Goal: Check status: Check status

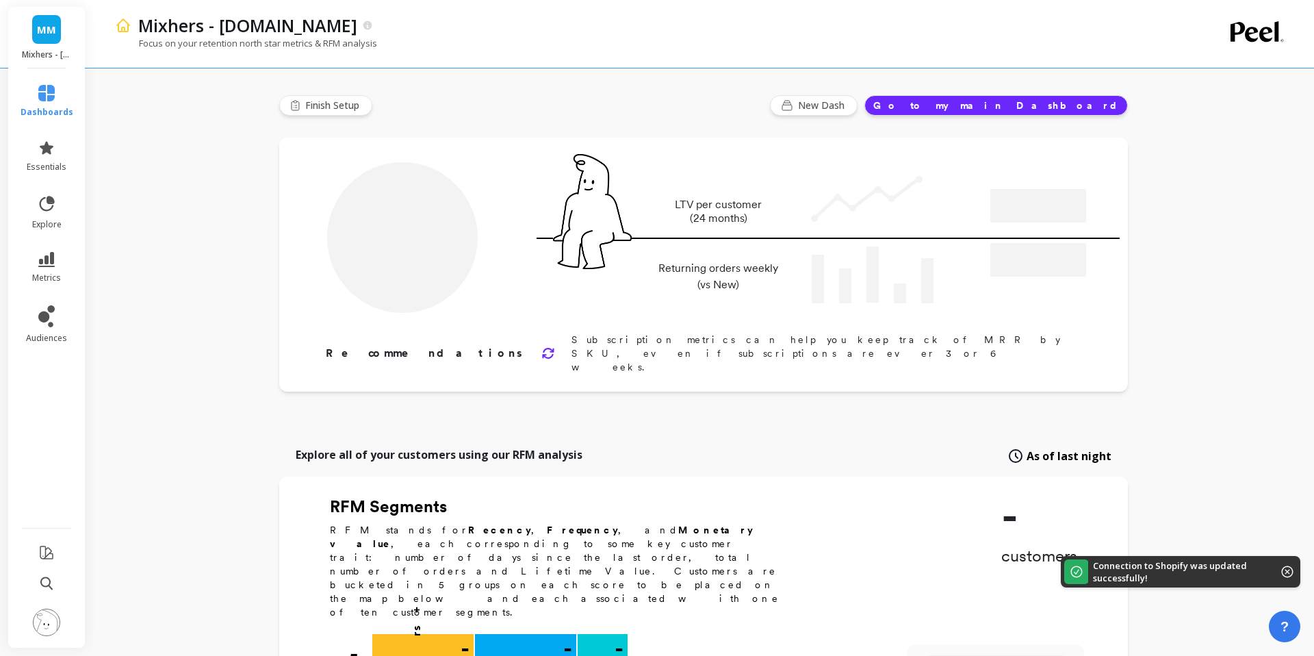
type input "Champions"
type input "21142"
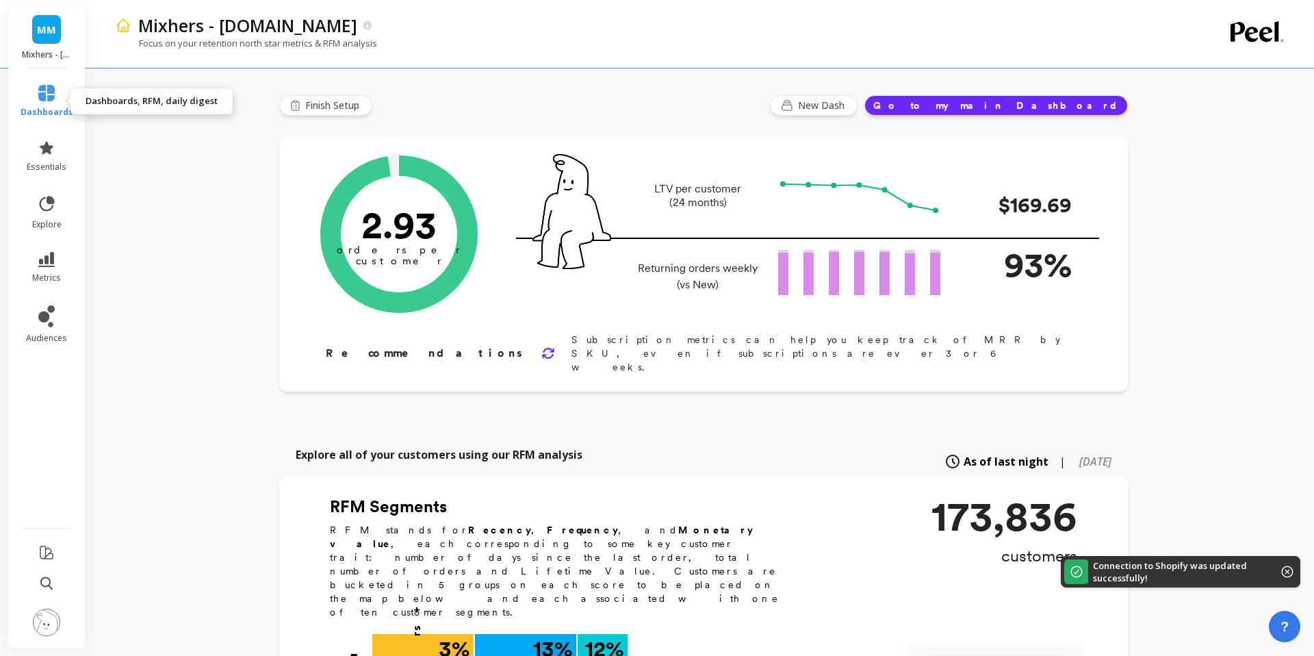
click at [46, 102] on link "dashboards" at bounding box center [47, 101] width 53 height 33
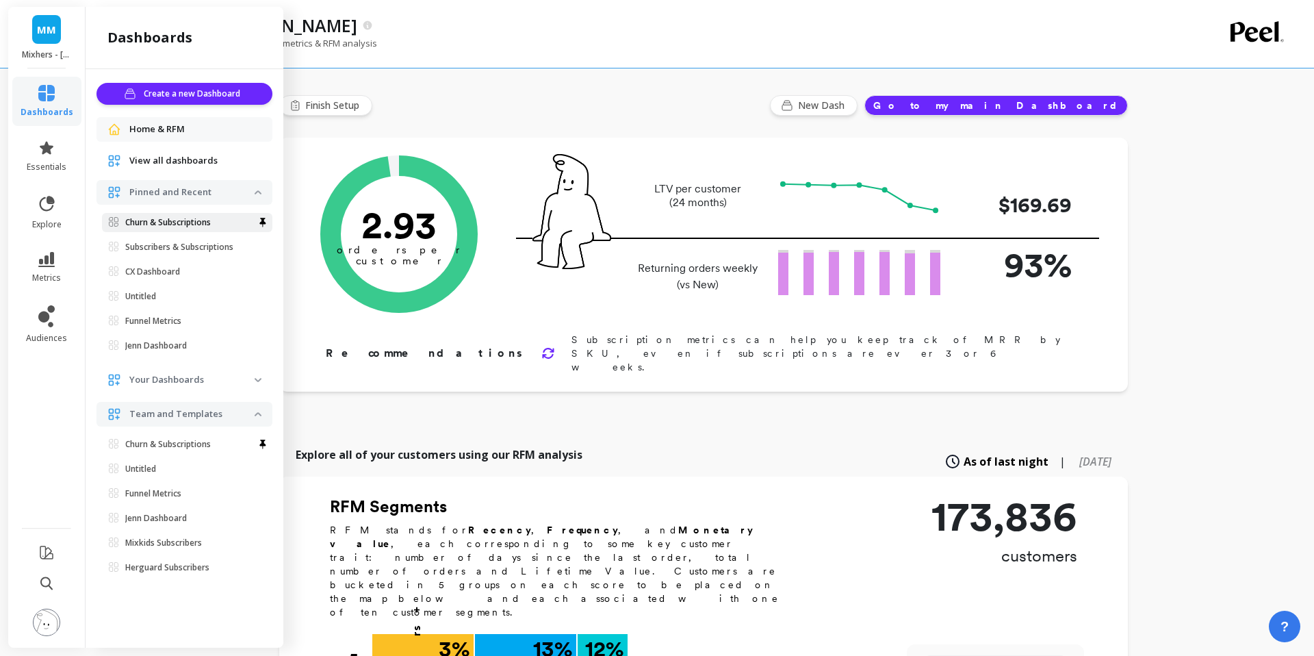
click at [168, 222] on p "Churn & Subscriptions" at bounding box center [168, 222] width 86 height 11
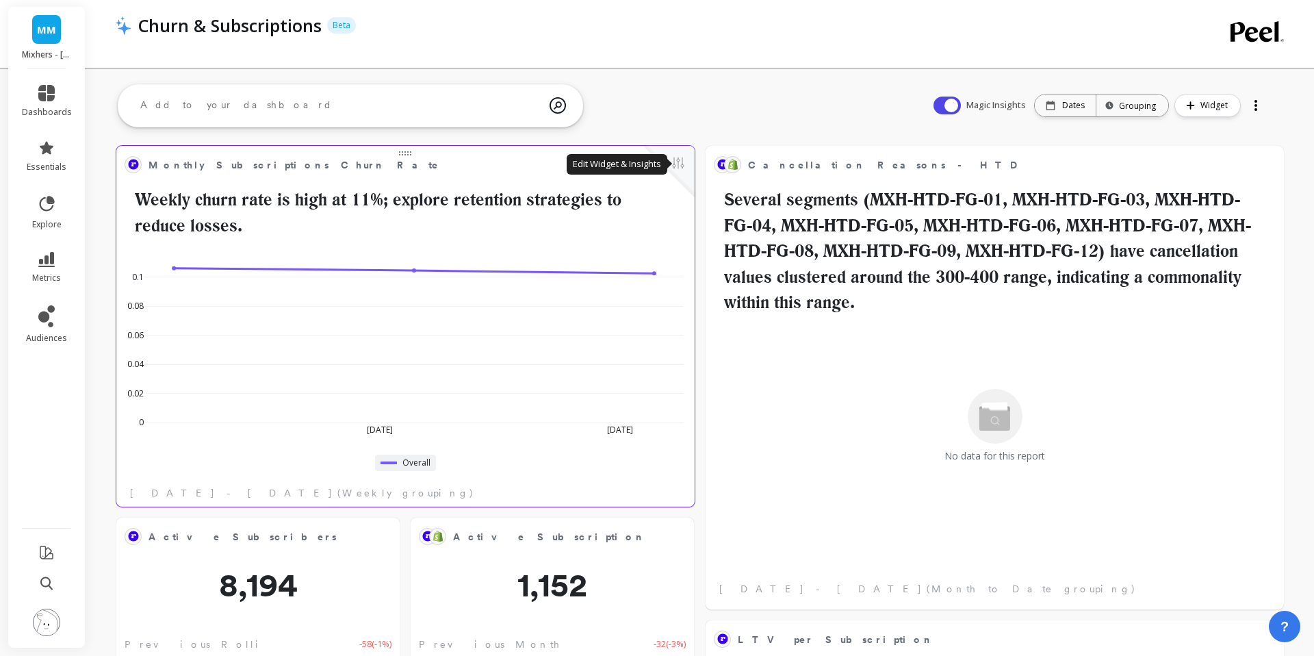
click at [680, 164] on button at bounding box center [678, 164] width 16 height 19
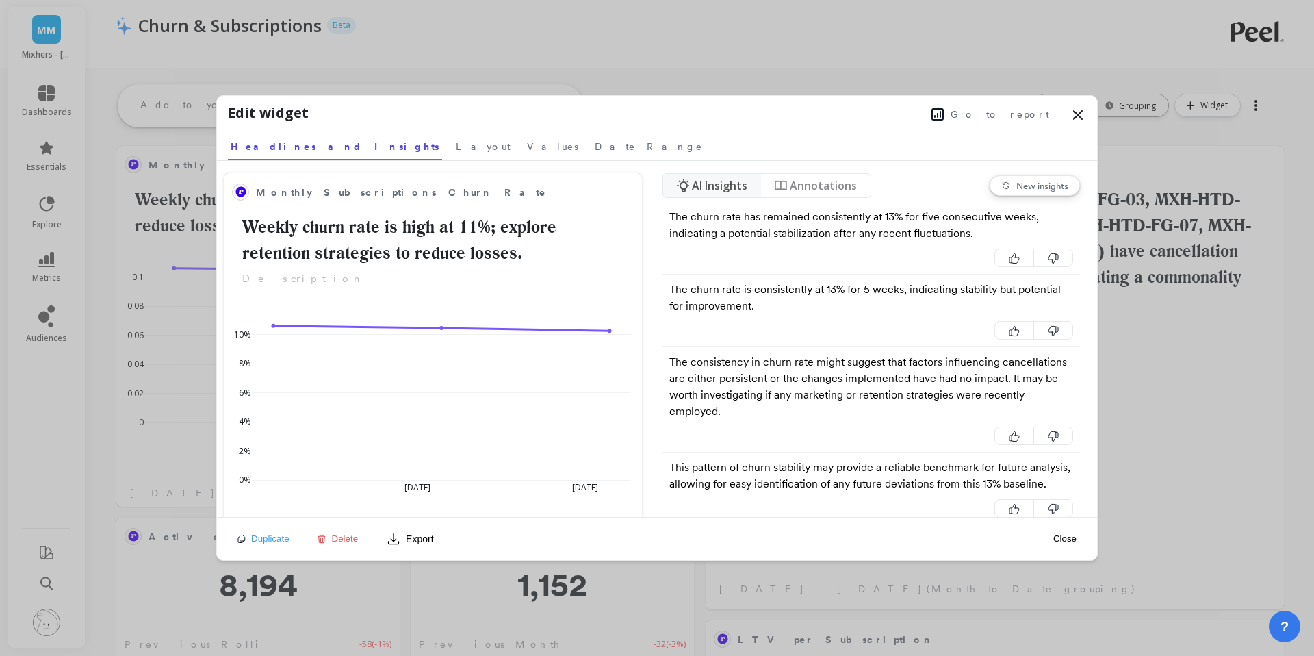
click at [994, 120] on button "Go to report" at bounding box center [990, 114] width 126 height 18
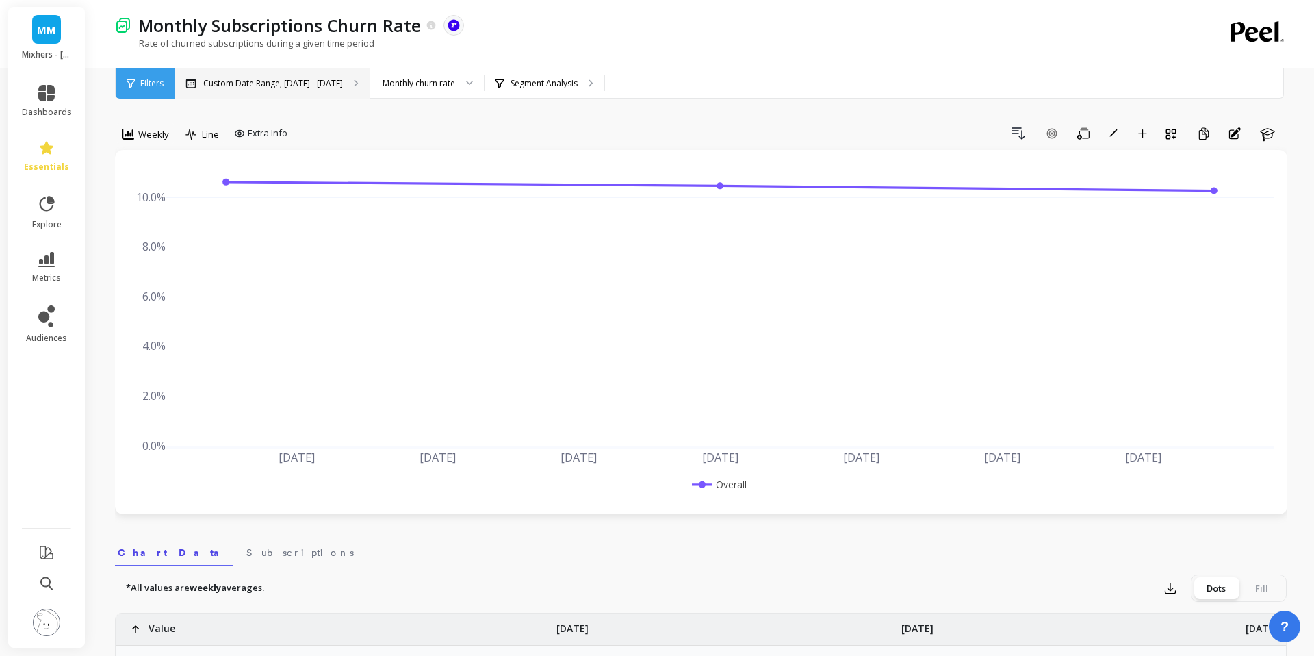
click at [300, 90] on div "Custom Date Range, [DATE] - [DATE]" at bounding box center [272, 83] width 195 height 30
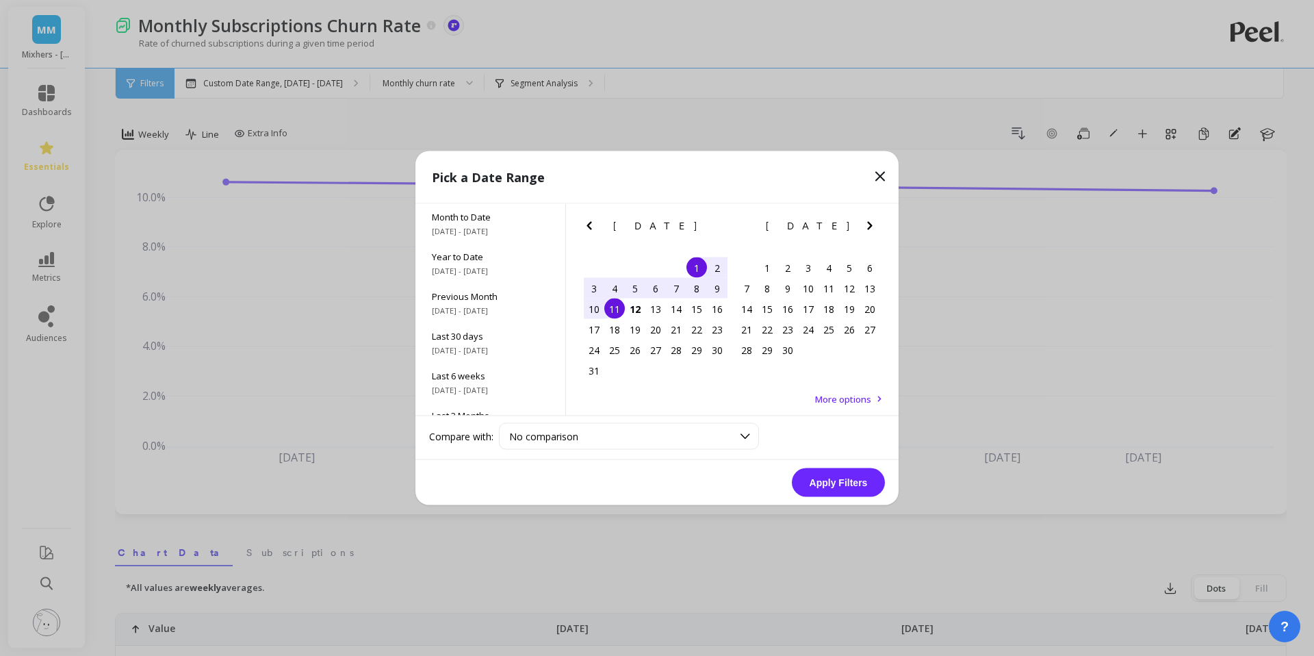
click at [694, 264] on div "1" at bounding box center [696, 267] width 21 height 21
click at [634, 311] on div "12" at bounding box center [635, 308] width 21 height 21
click at [822, 485] on button "Apply Filters" at bounding box center [838, 482] width 93 height 29
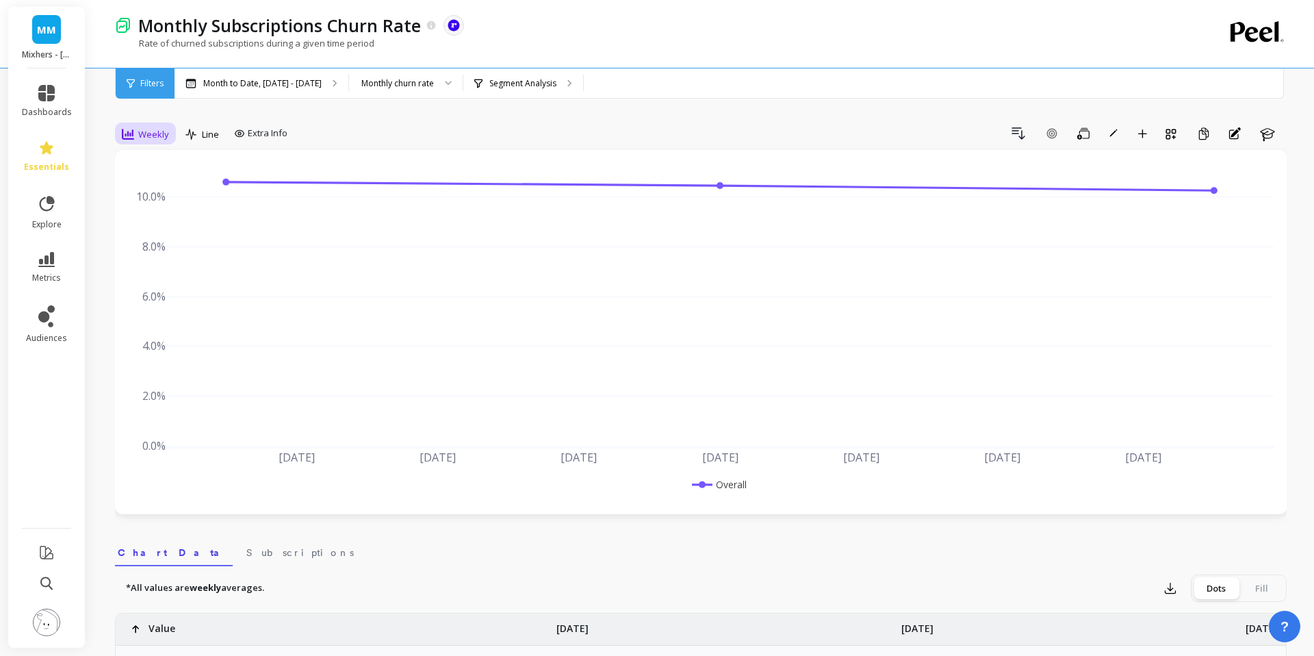
click at [169, 136] on div "Weekly" at bounding box center [145, 133] width 55 height 23
click at [180, 248] on div "Monthly" at bounding box center [166, 243] width 78 height 13
